Goal: Communication & Community: Connect with others

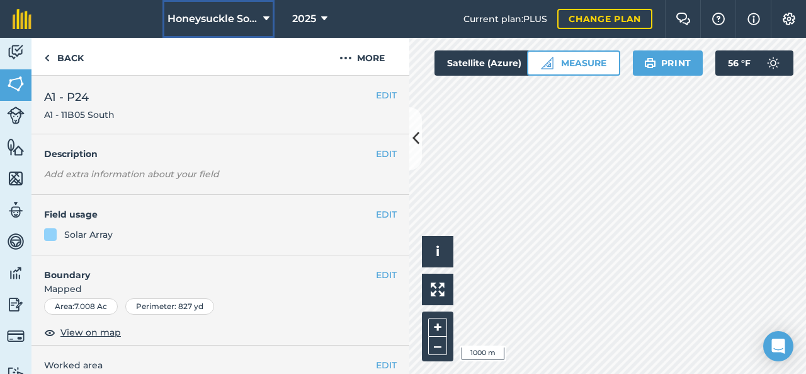
click at [265, 23] on icon at bounding box center [266, 18] width 6 height 15
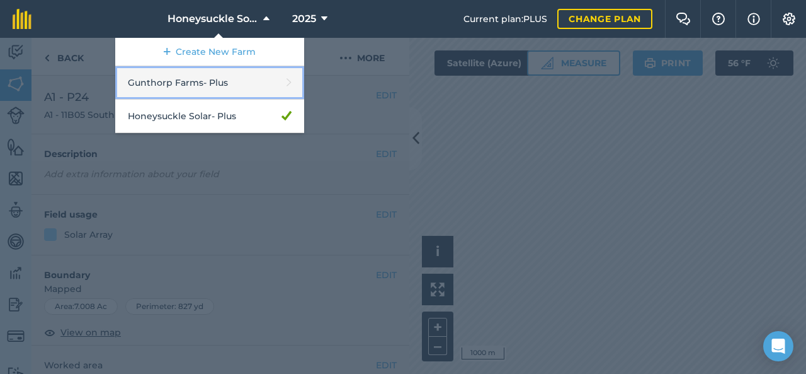
click at [232, 84] on link "Gunthorp Farms - Plus" at bounding box center [209, 82] width 189 height 33
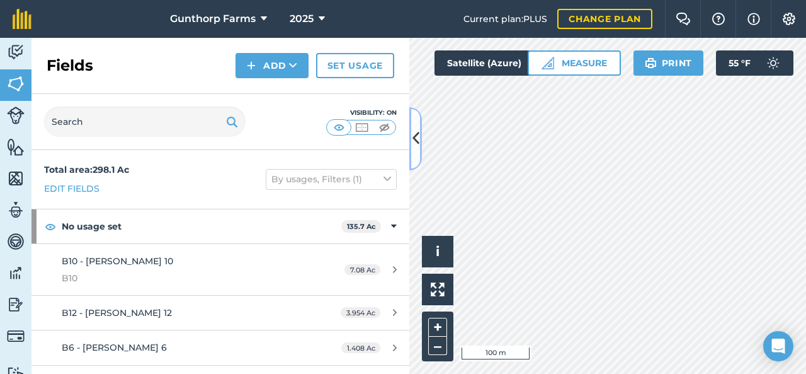
click at [417, 142] on icon at bounding box center [416, 138] width 7 height 22
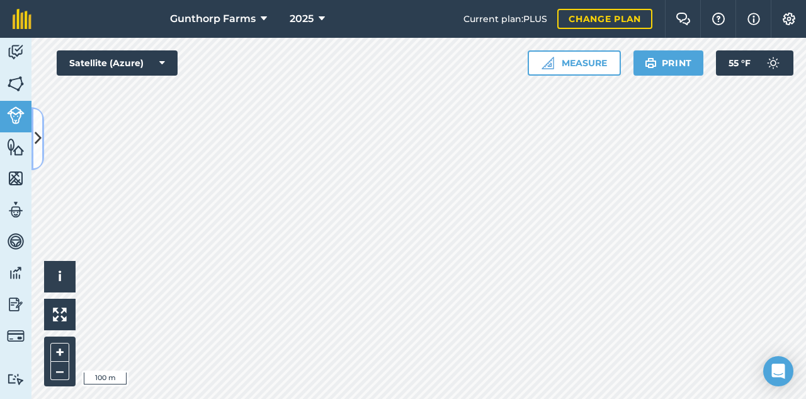
click at [37, 136] on icon at bounding box center [38, 138] width 7 height 22
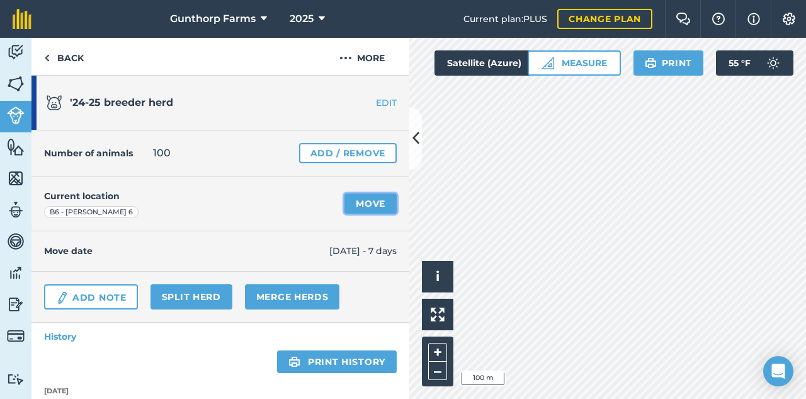
click at [368, 198] on link "Move" at bounding box center [371, 203] width 52 height 20
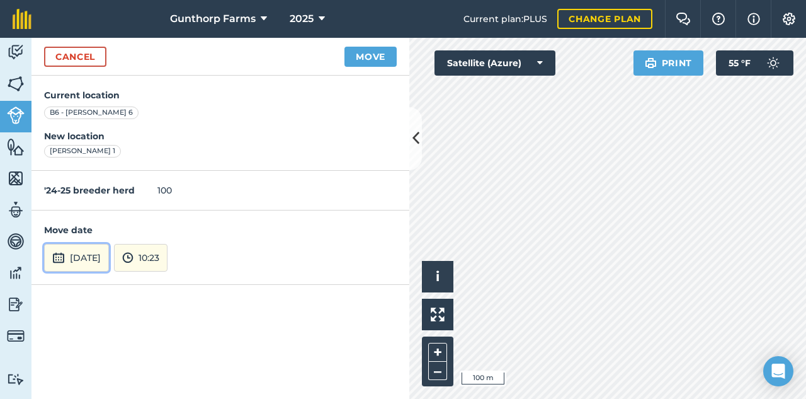
click at [109, 258] on button "[DATE]" at bounding box center [76, 258] width 65 height 28
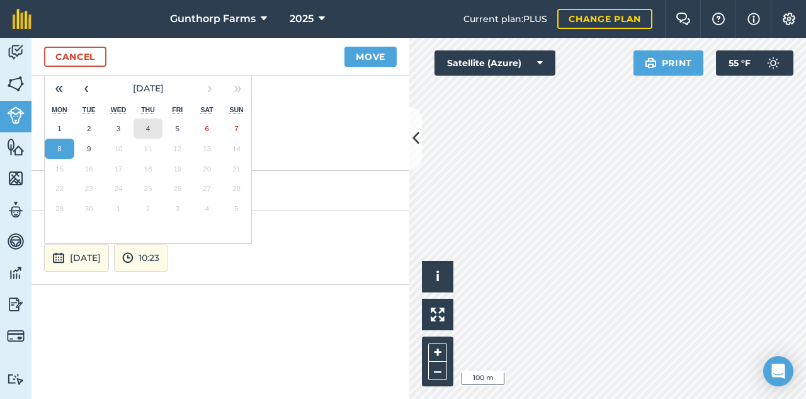
click at [151, 126] on button "4" at bounding box center [149, 128] width 30 height 20
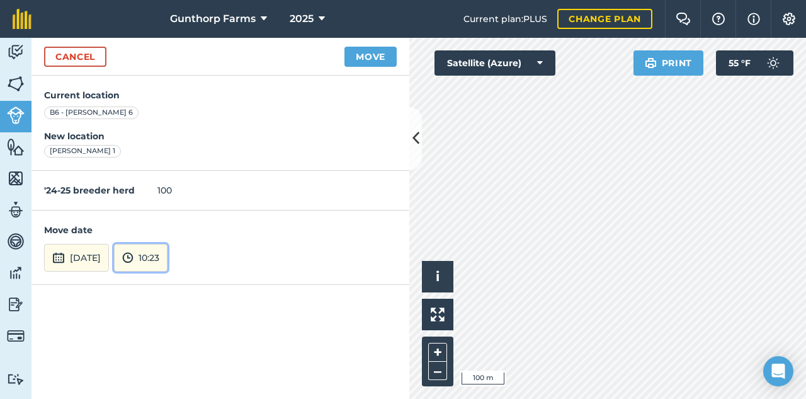
click at [168, 257] on button "10:23" at bounding box center [141, 258] width 54 height 28
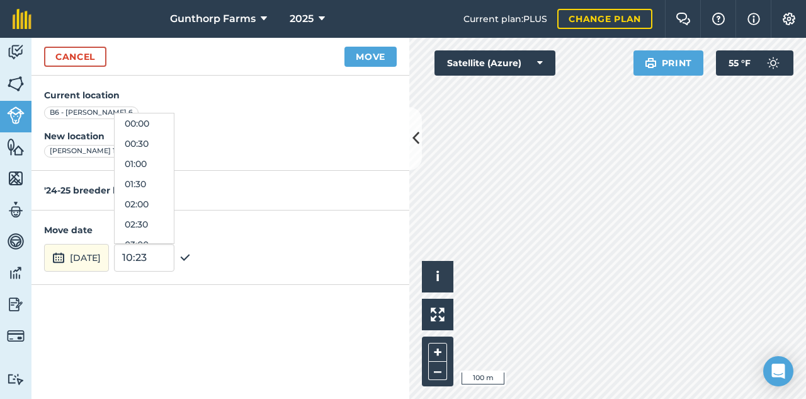
scroll to position [363, 0]
click at [159, 183] on button "10:30" at bounding box center [144, 184] width 59 height 20
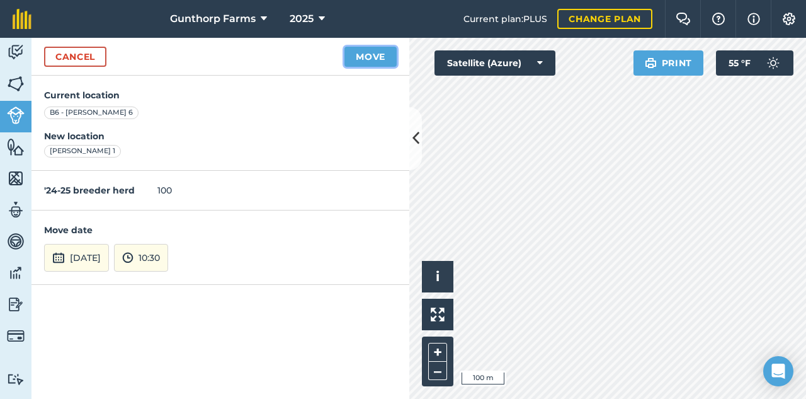
click at [355, 60] on button "Move" at bounding box center [371, 57] width 52 height 20
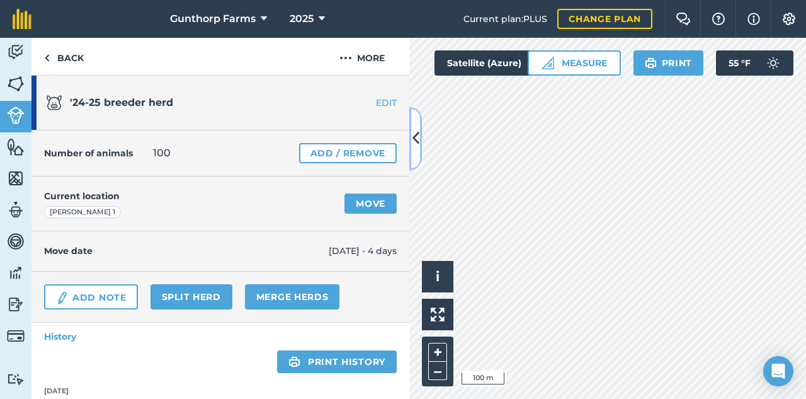
click at [418, 134] on icon at bounding box center [416, 138] width 7 height 22
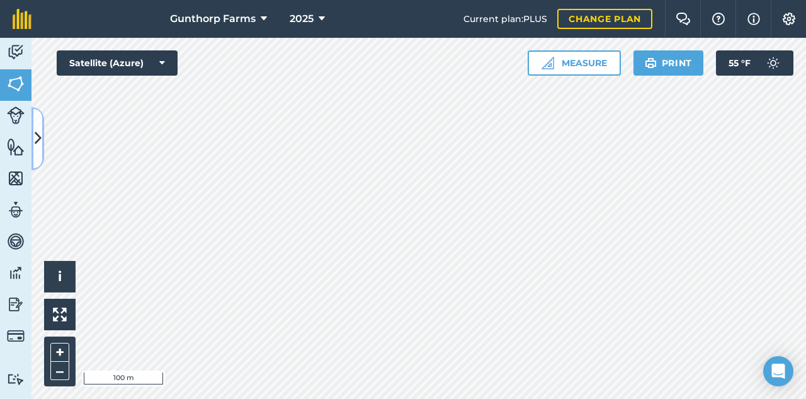
click at [37, 138] on icon at bounding box center [38, 138] width 7 height 22
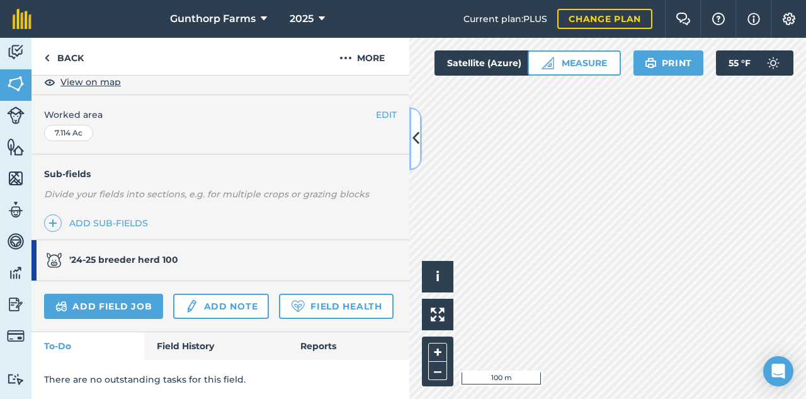
scroll to position [267, 0]
click at [198, 350] on link "Field History" at bounding box center [215, 346] width 143 height 28
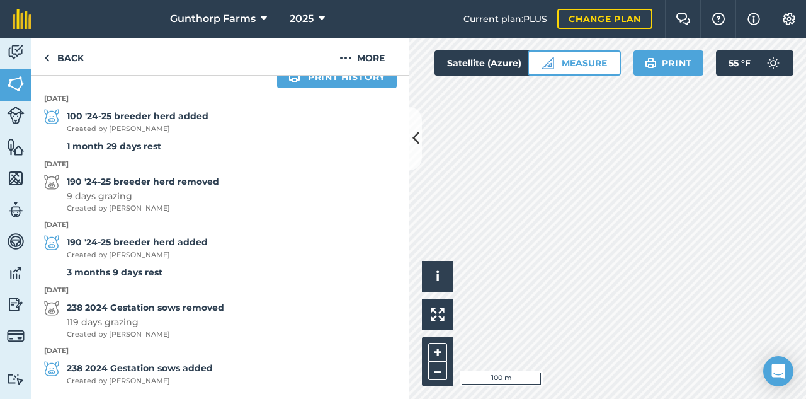
scroll to position [574, 0]
click at [416, 150] on button at bounding box center [416, 138] width 13 height 63
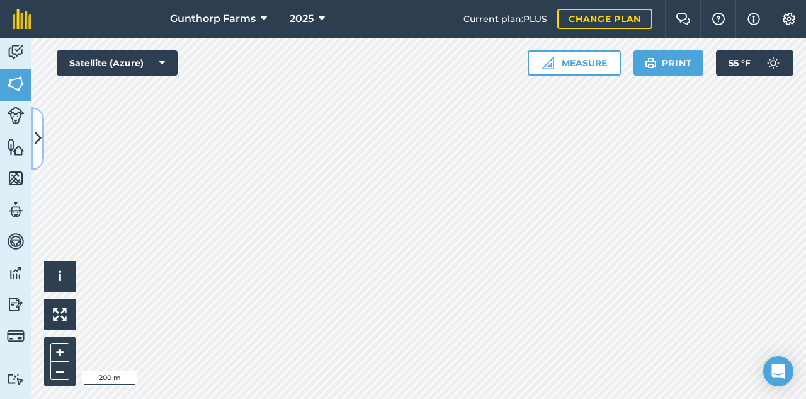
click at [42, 139] on button at bounding box center [38, 138] width 13 height 63
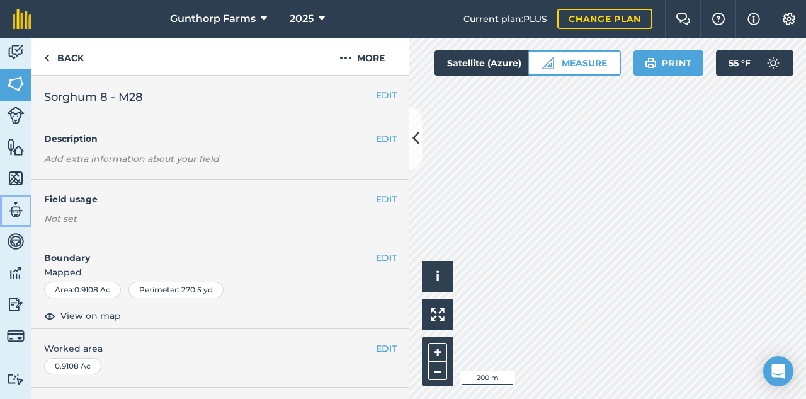
click at [16, 207] on img at bounding box center [16, 209] width 18 height 19
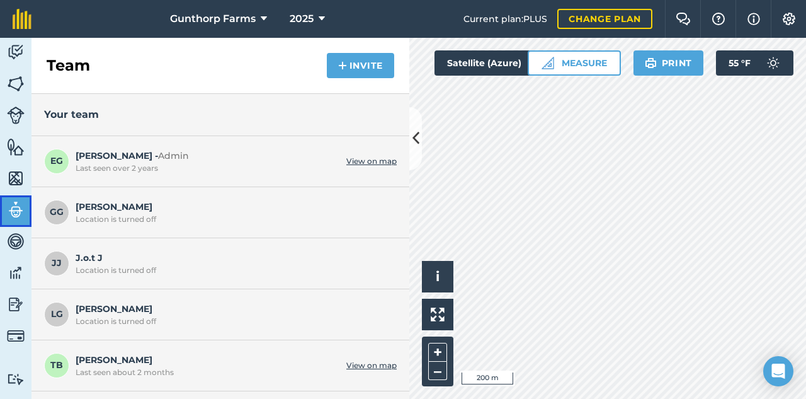
scroll to position [41, 0]
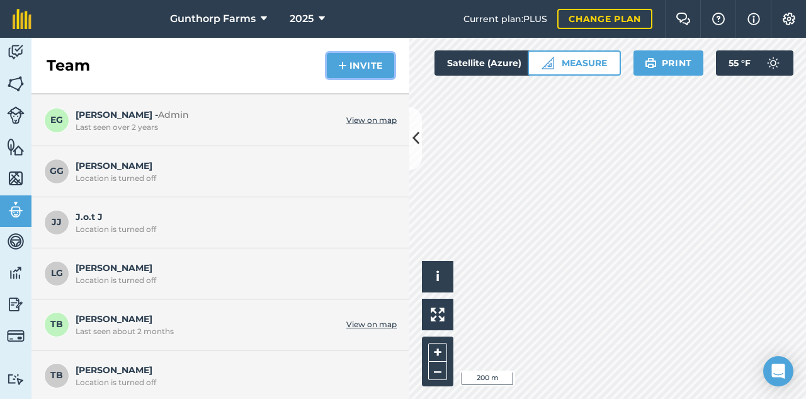
click at [347, 62] on img at bounding box center [342, 65] width 9 height 15
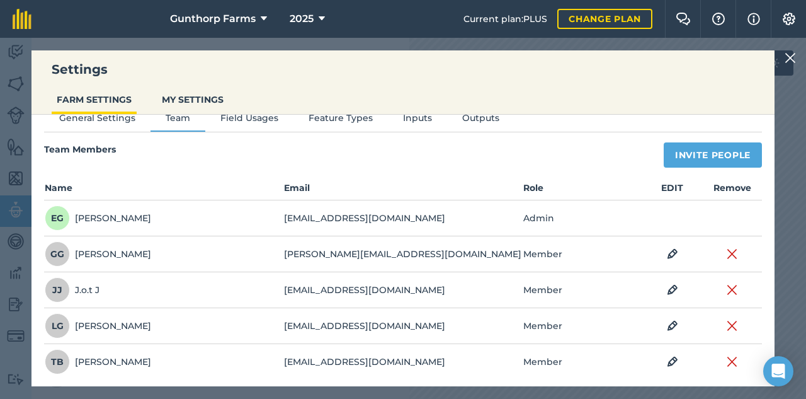
scroll to position [0, 0]
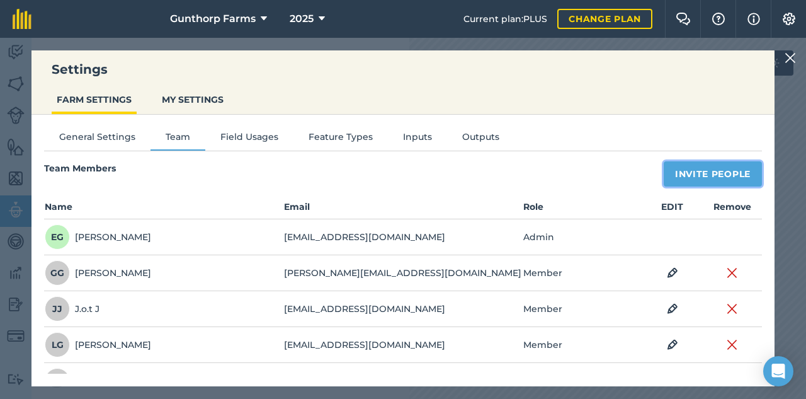
click at [699, 173] on button "Invite People" at bounding box center [713, 173] width 98 height 25
select select "MEMBER"
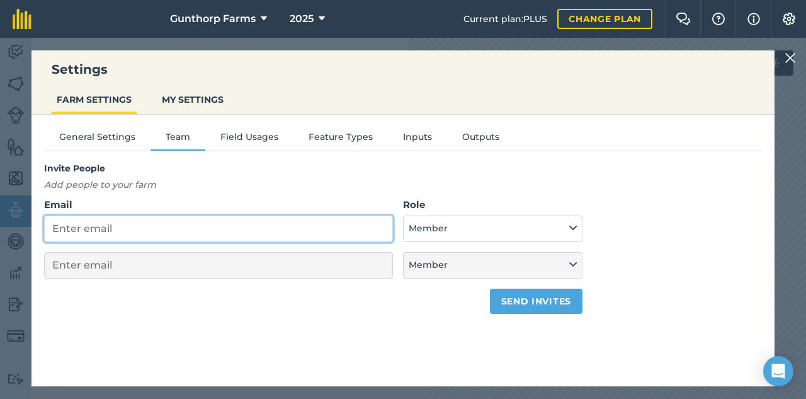
click at [268, 232] on input "Email" at bounding box center [218, 228] width 349 height 26
type input "d"
select select "MEMBER"
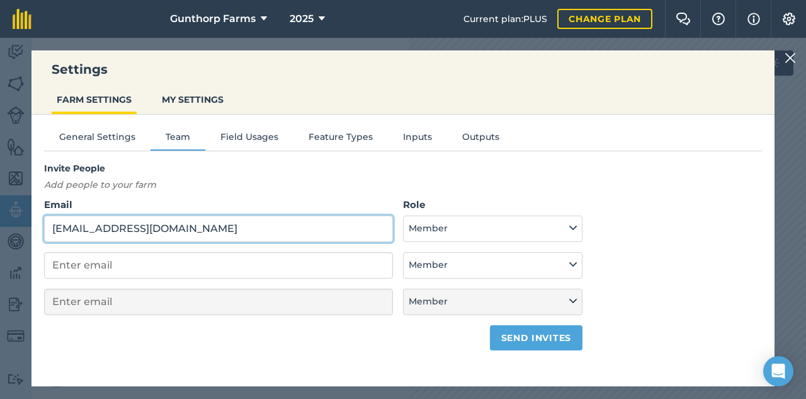
type input "[EMAIL_ADDRESS][DOMAIN_NAME]"
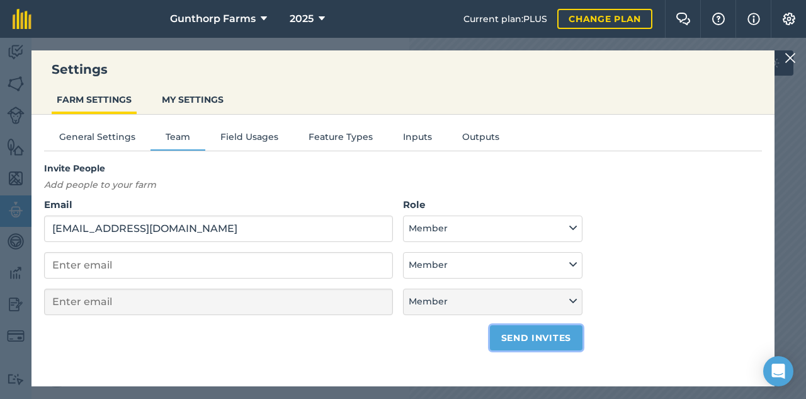
click at [567, 335] on button "Send invites" at bounding box center [536, 337] width 93 height 25
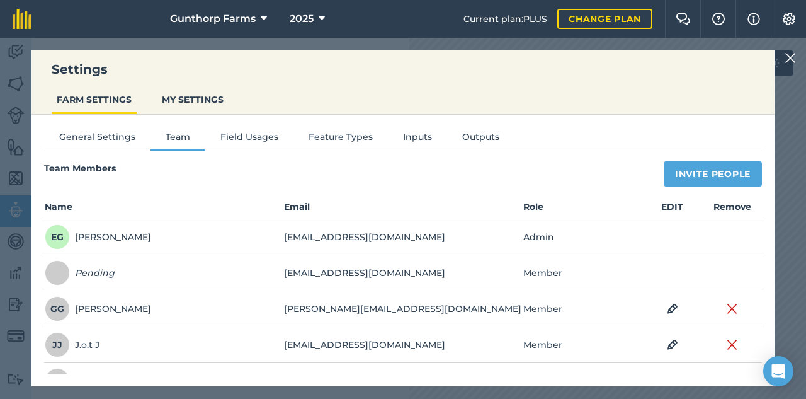
click at [792, 62] on img at bounding box center [790, 57] width 11 height 15
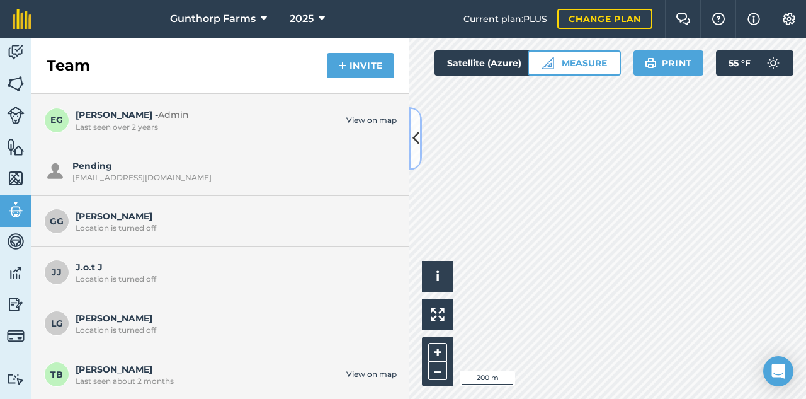
click at [418, 135] on icon at bounding box center [416, 138] width 7 height 22
